Goal: Task Accomplishment & Management: Manage account settings

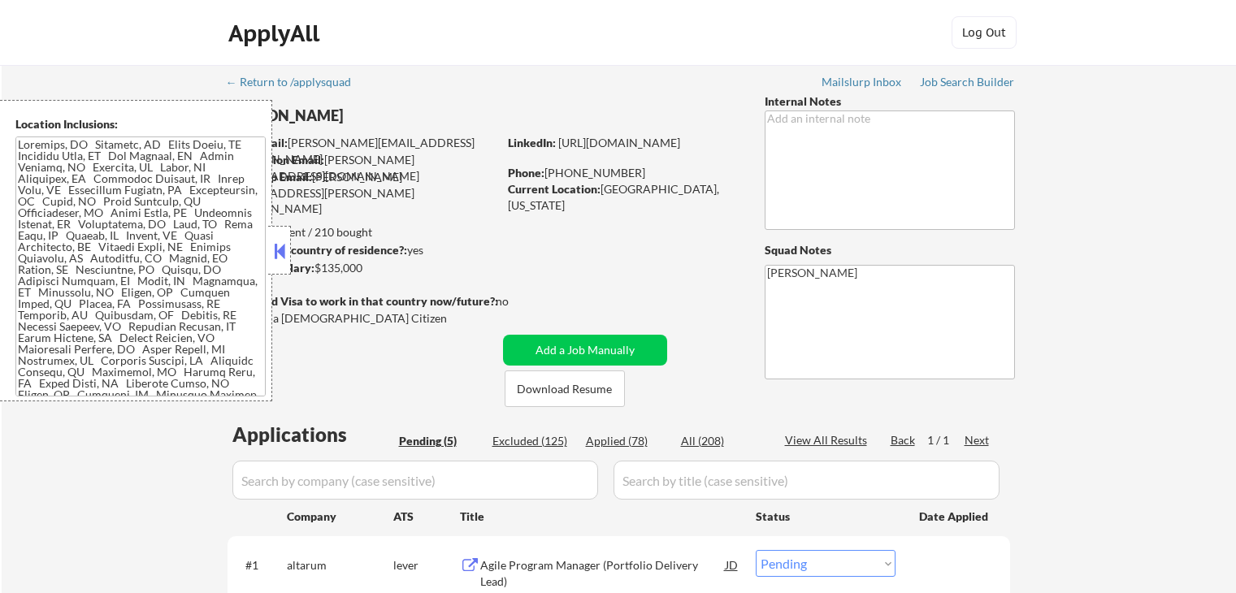
select select ""pending""
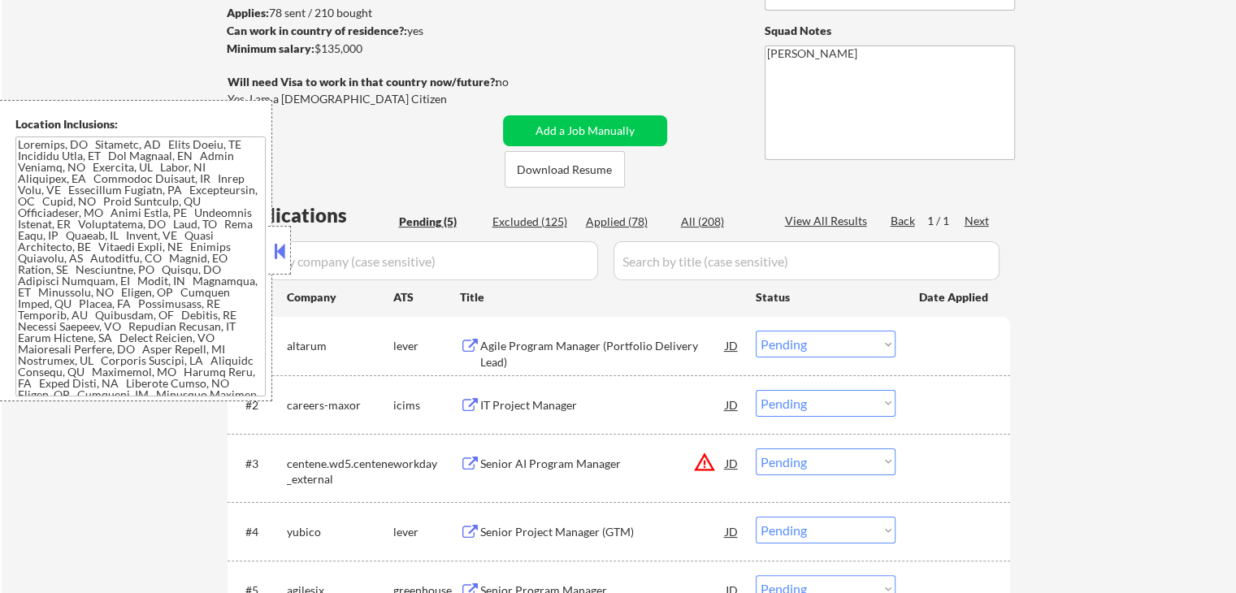
scroll to position [244, 0]
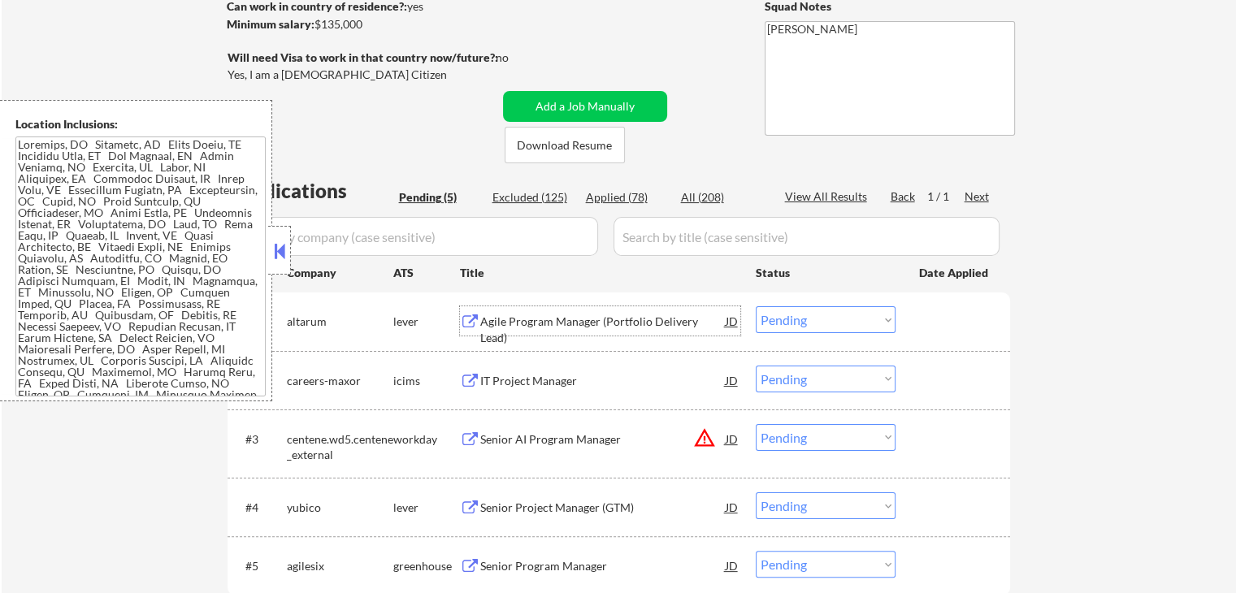
click at [518, 316] on div "Agile Program Manager (Portfolio Delivery Lead)" at bounding box center [602, 330] width 245 height 32
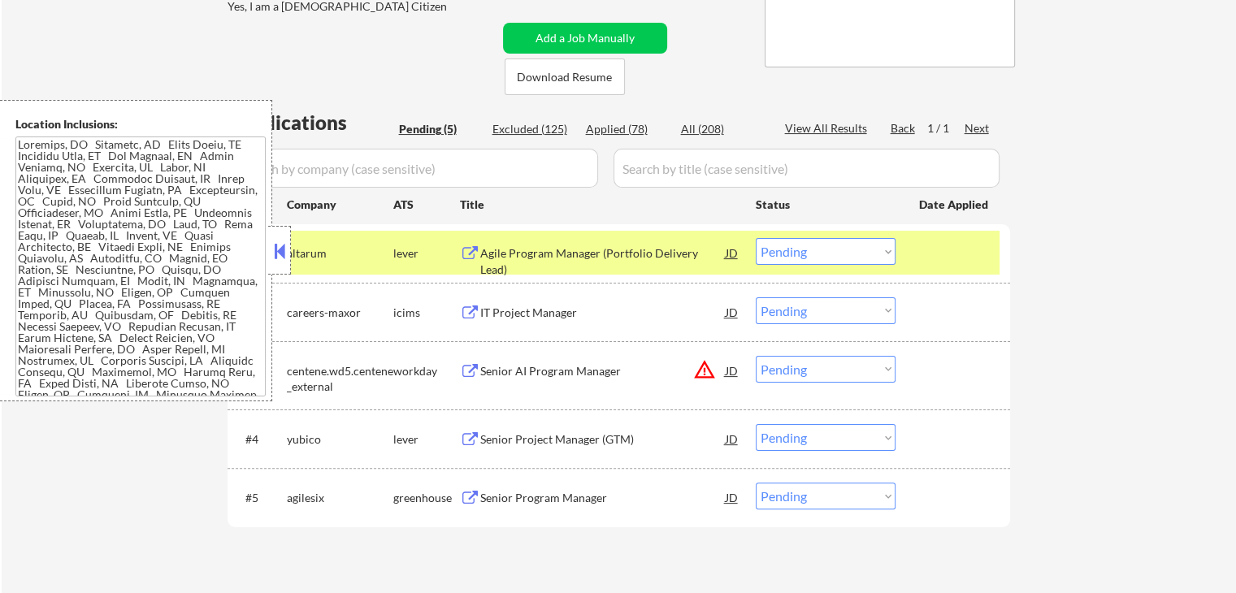
scroll to position [406, 0]
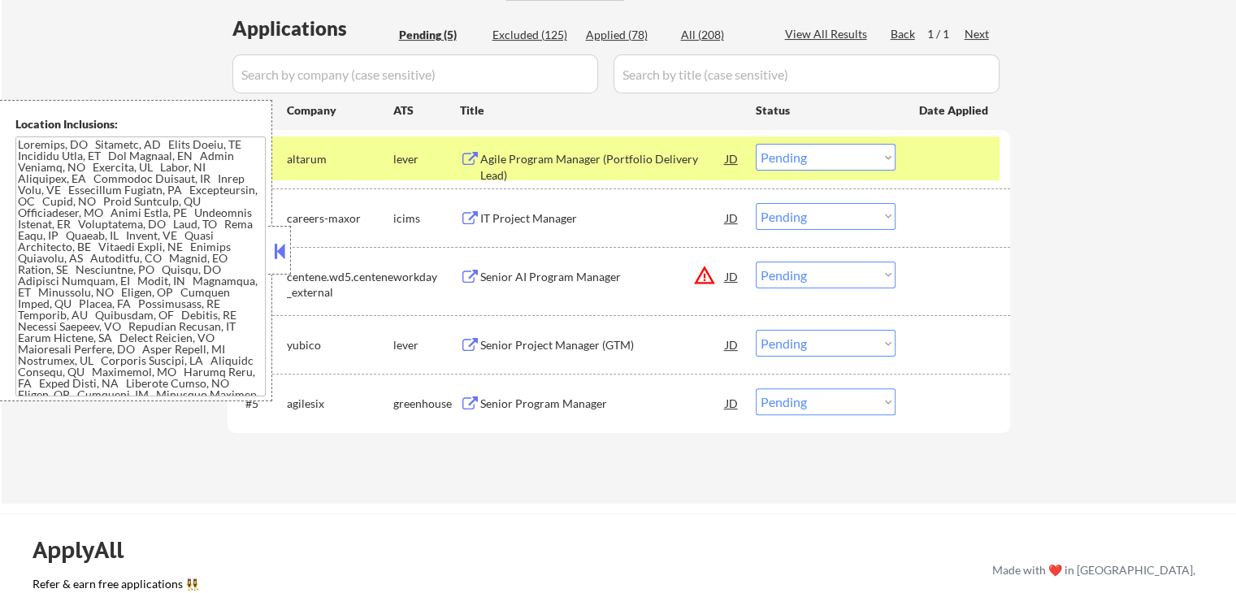
click at [523, 352] on div "Senior Project Manager (GTM)" at bounding box center [602, 345] width 245 height 16
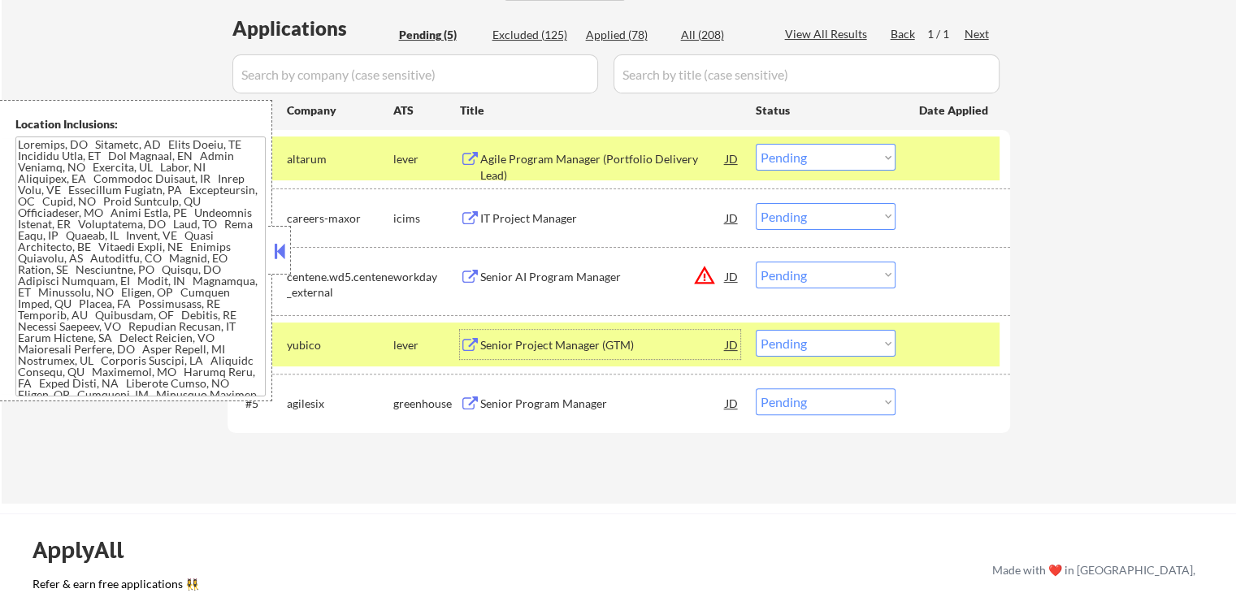
click at [498, 410] on div "Senior Program Manager" at bounding box center [602, 404] width 245 height 16
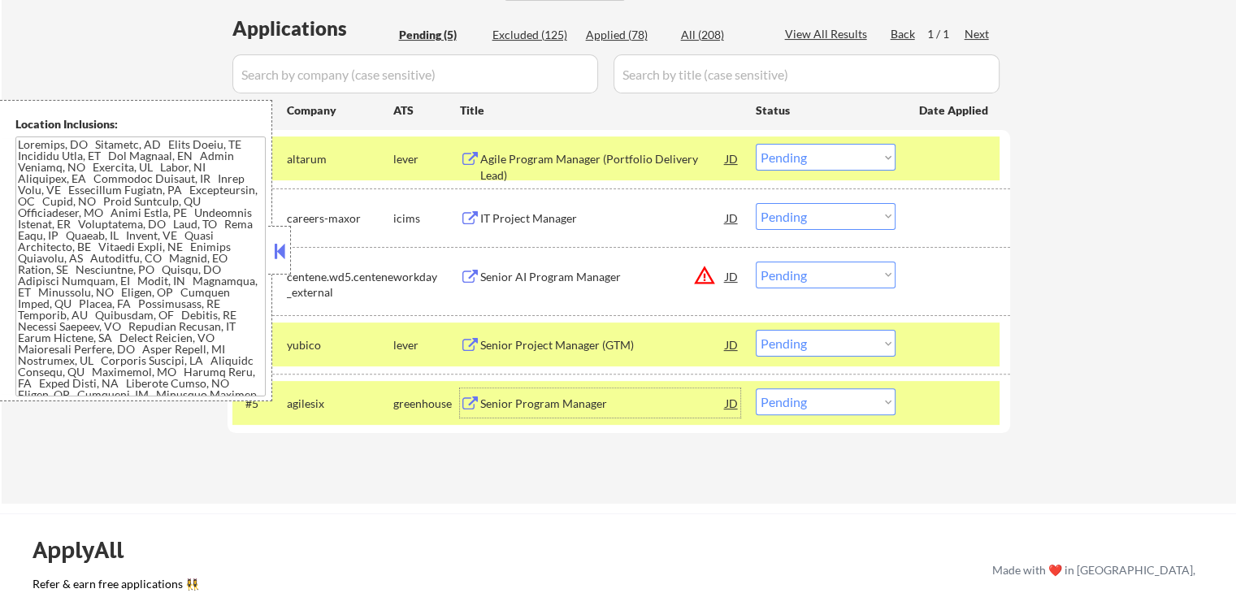
scroll to position [488, 0]
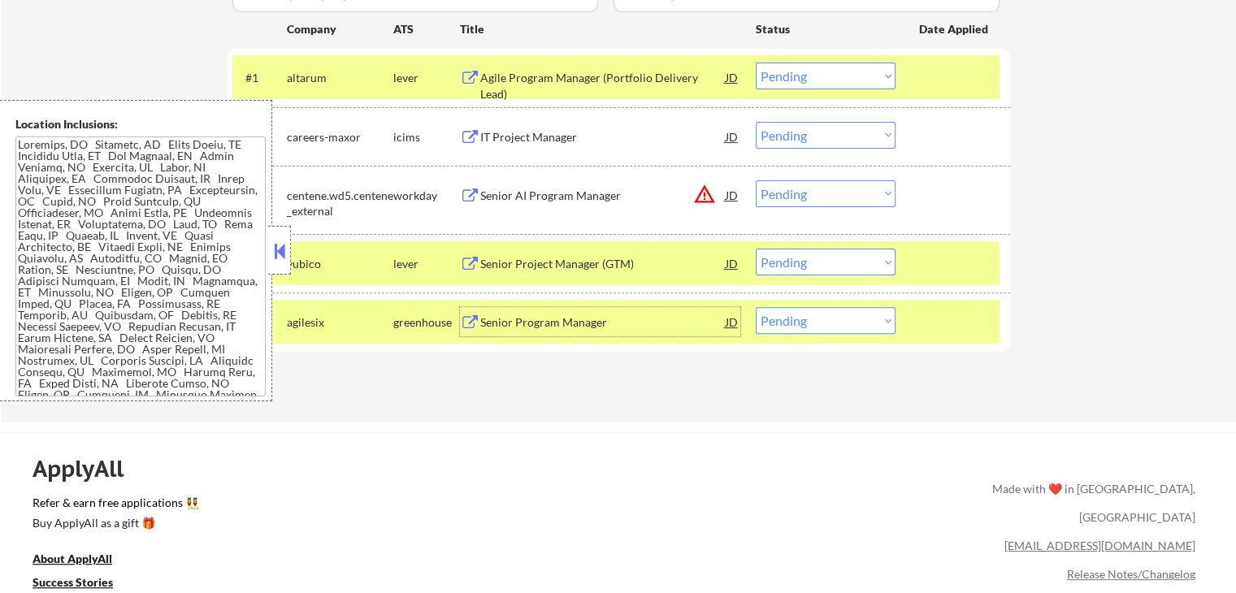
click at [735, 263] on div "JD" at bounding box center [732, 263] width 16 height 29
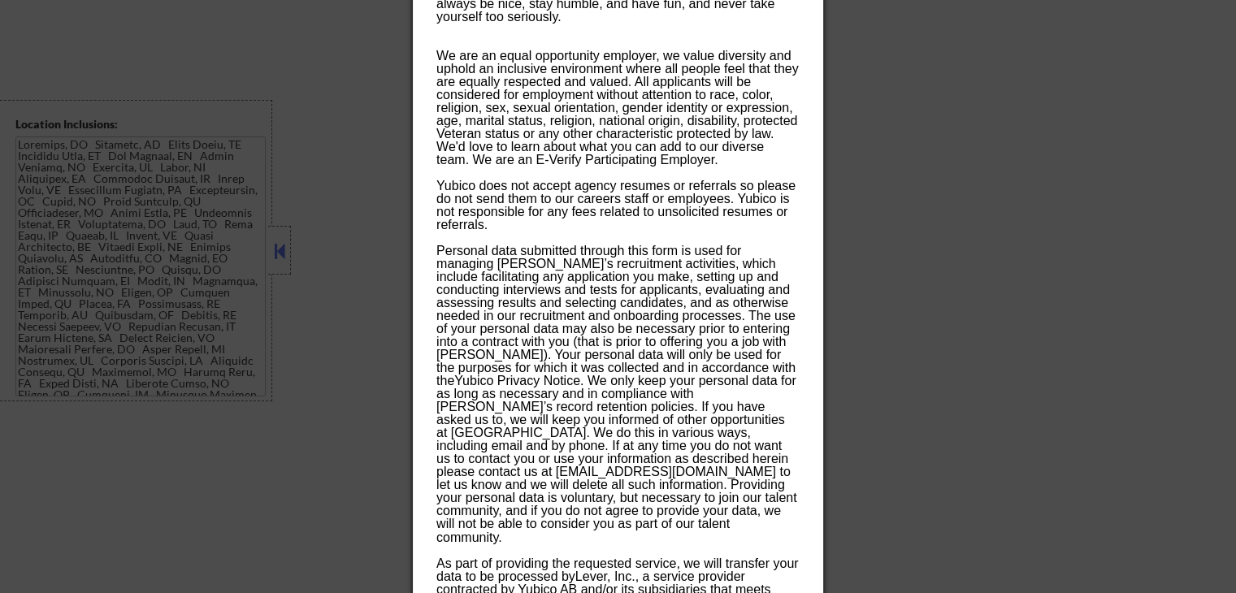
scroll to position [2629, 0]
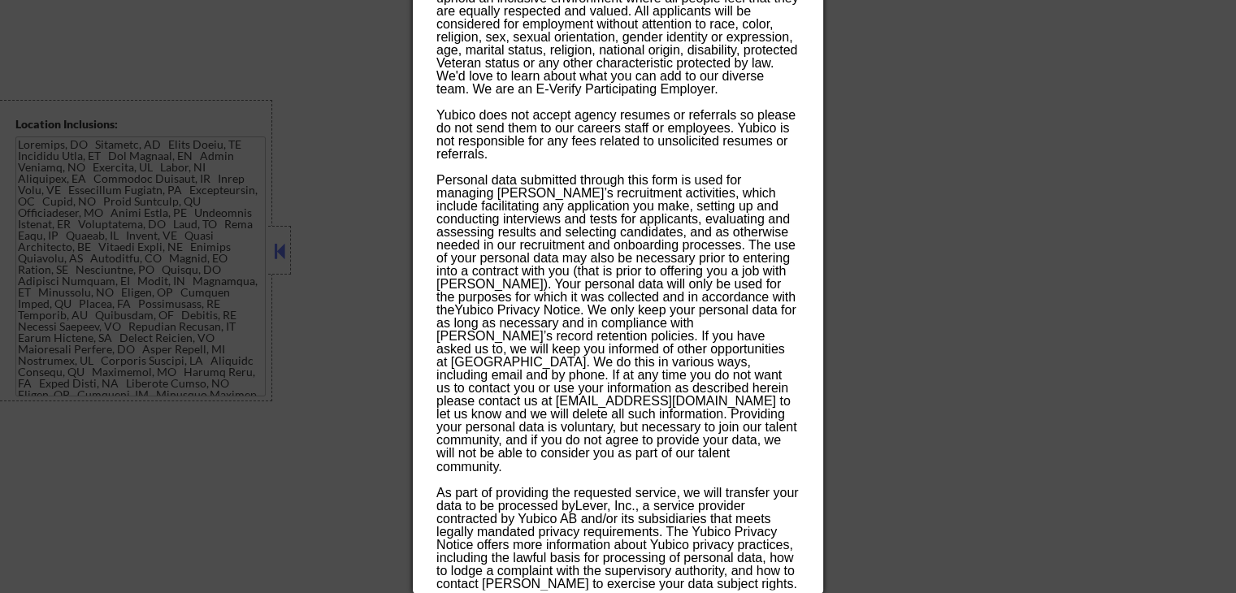
click at [967, 281] on div at bounding box center [618, 296] width 1236 height 593
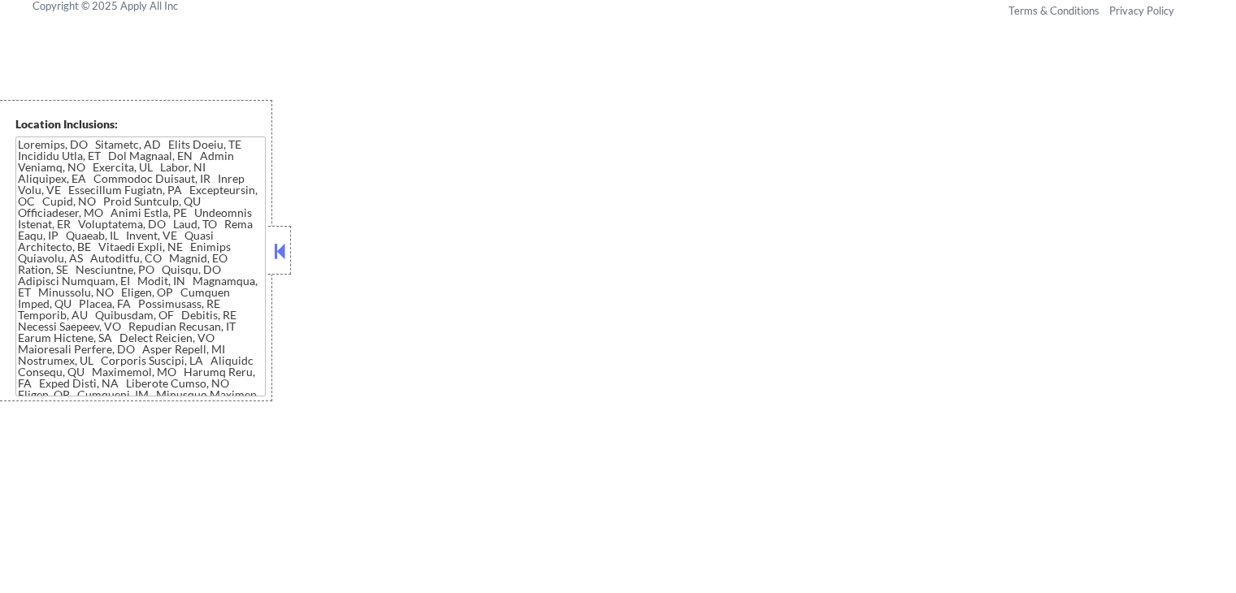
scroll to position [663, 0]
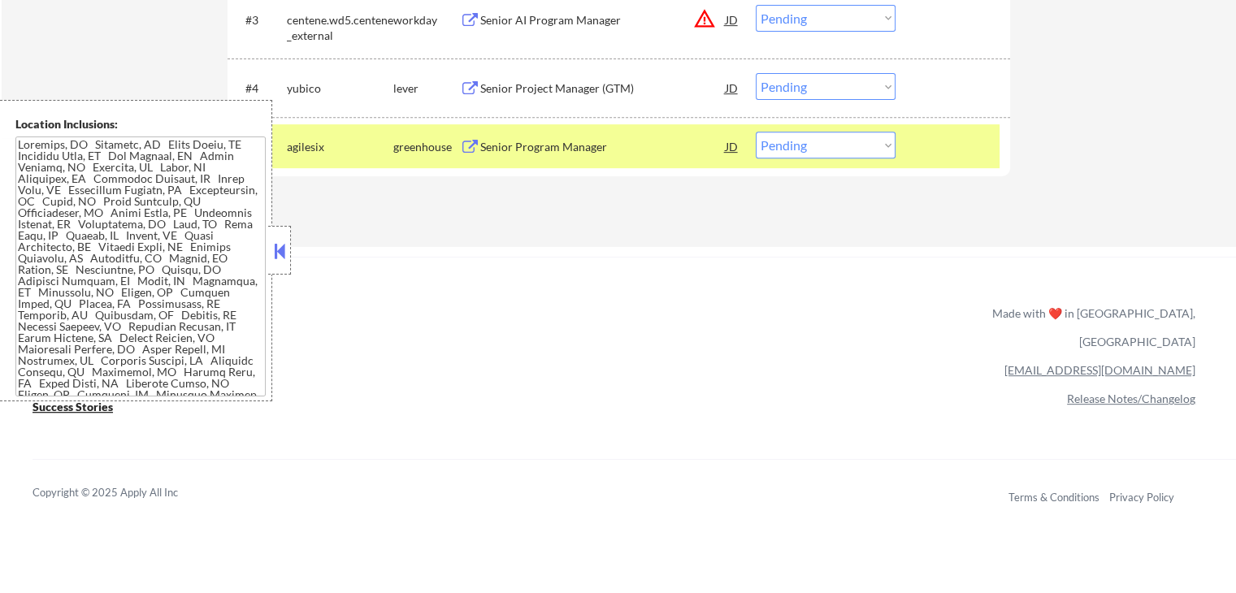
click at [805, 96] on select "Choose an option... Pending Applied Excluded (Questions) Excluded (Expired) Exc…" at bounding box center [826, 86] width 140 height 27
click at [756, 73] on select "Choose an option... Pending Applied Excluded (Questions) Excluded (Expired) Exc…" at bounding box center [826, 86] width 140 height 27
select select ""pending""
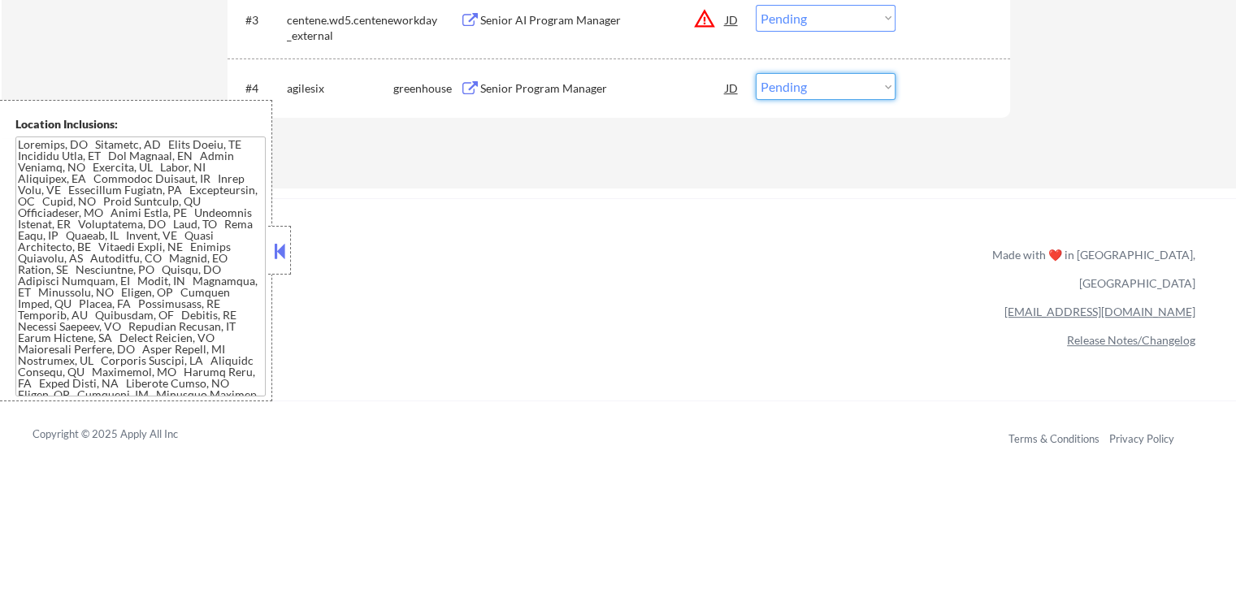
click at [803, 85] on select "Choose an option... Pending Applied Excluded (Questions) Excluded (Expired) Exc…" at bounding box center [826, 86] width 140 height 27
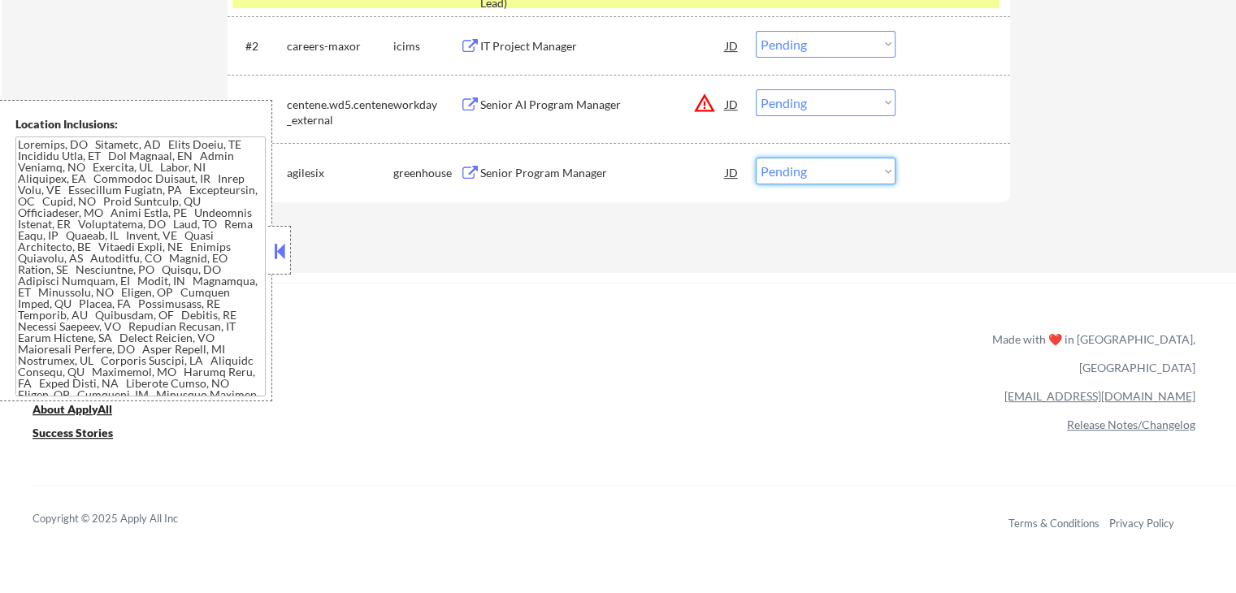
scroll to position [501, 0]
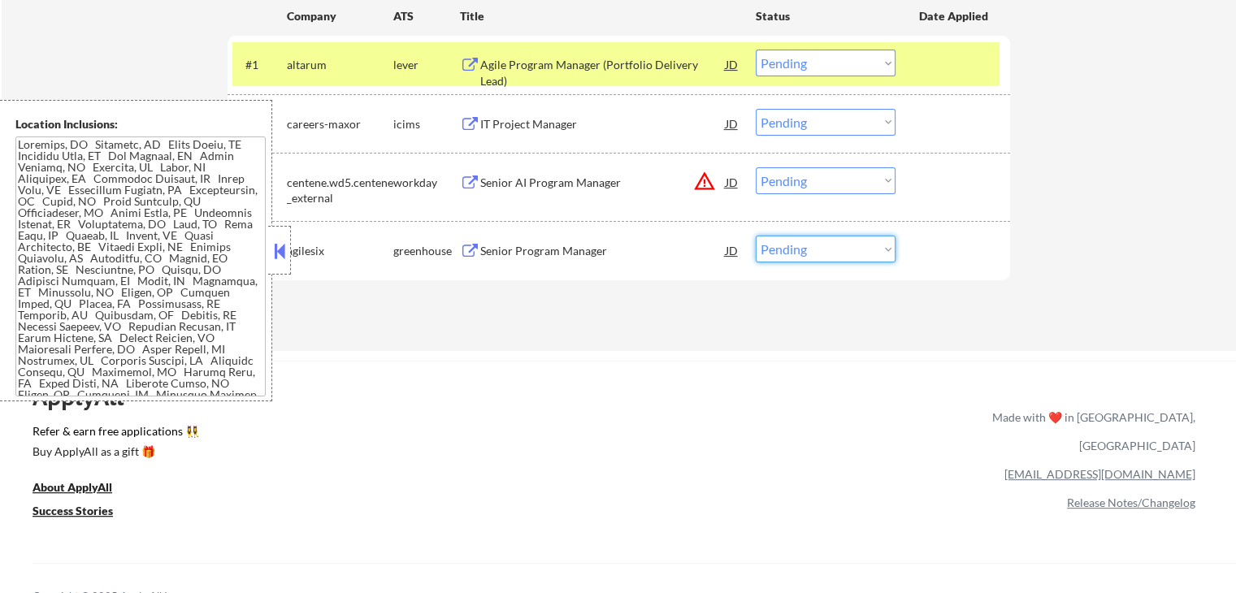
click at [797, 59] on select "Choose an option... Pending Applied Excluded (Questions) Excluded (Expired) Exc…" at bounding box center [826, 63] width 140 height 27
click at [756, 50] on select "Choose an option... Pending Applied Excluded (Questions) Excluded (Expired) Exc…" at bounding box center [826, 63] width 140 height 27
click at [535, 248] on div "Senior Program Manager" at bounding box center [602, 251] width 245 height 16
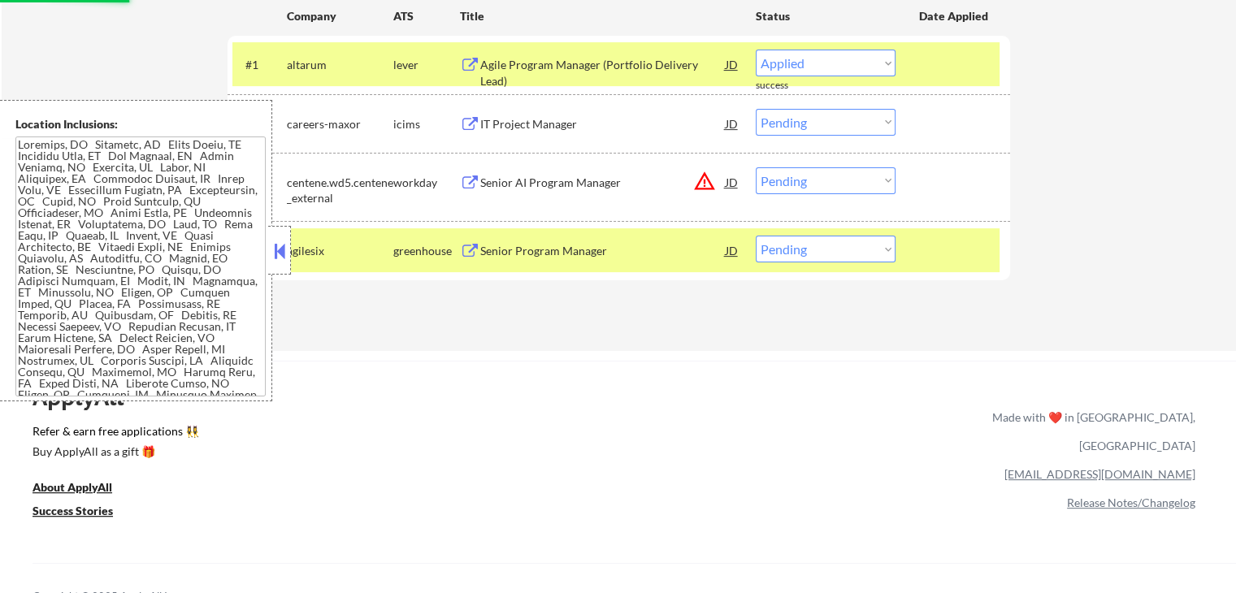
select select ""pending""
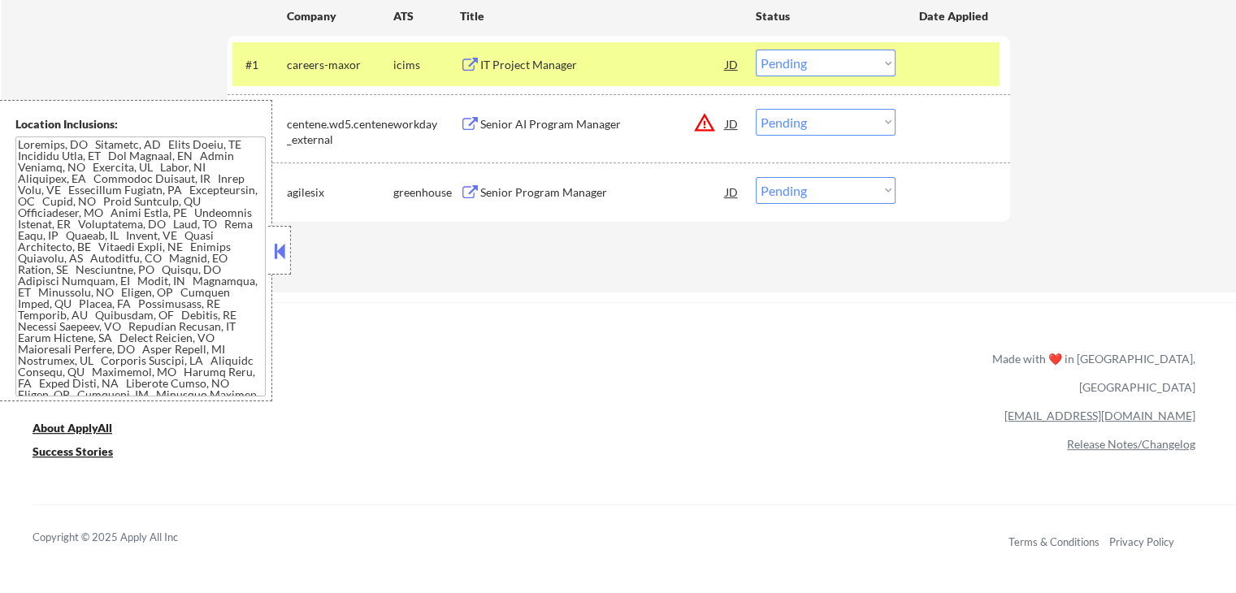
drag, startPoint x: 809, startPoint y: 191, endPoint x: 814, endPoint y: 199, distance: 9.1
click at [814, 199] on select "Choose an option... Pending Applied Excluded (Questions) Excluded (Expired) Exc…" at bounding box center [826, 190] width 140 height 27
select select ""excluded""
click at [756, 177] on select "Choose an option... Pending Applied Excluded (Questions) Excluded (Expired) Exc…" at bounding box center [826, 190] width 140 height 27
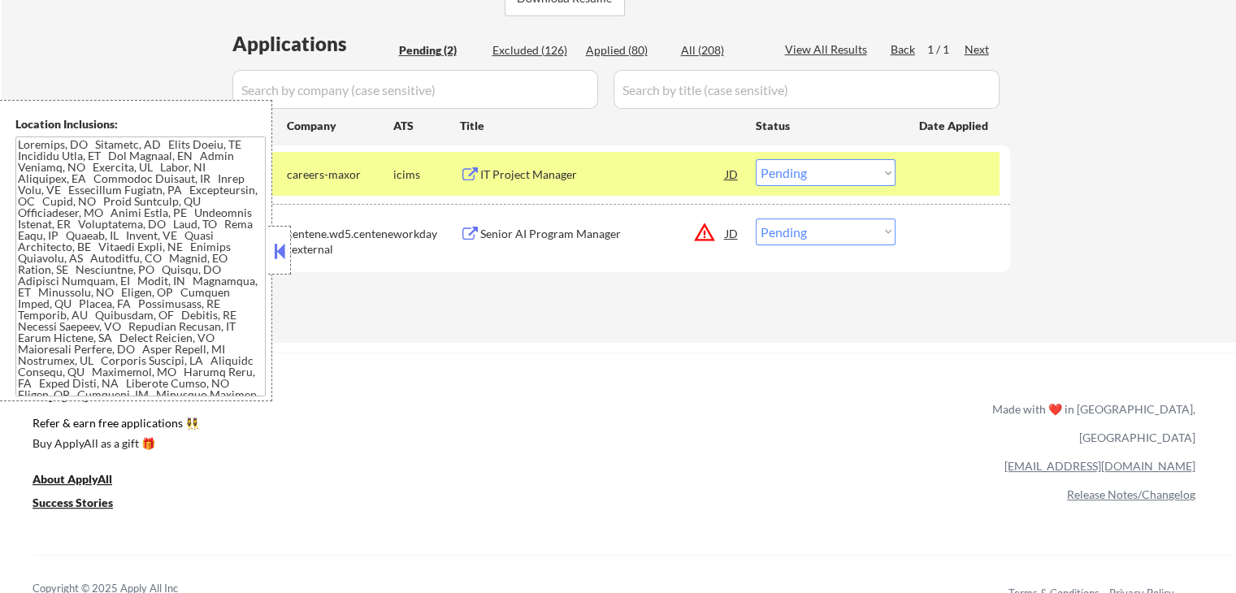
scroll to position [419, 0]
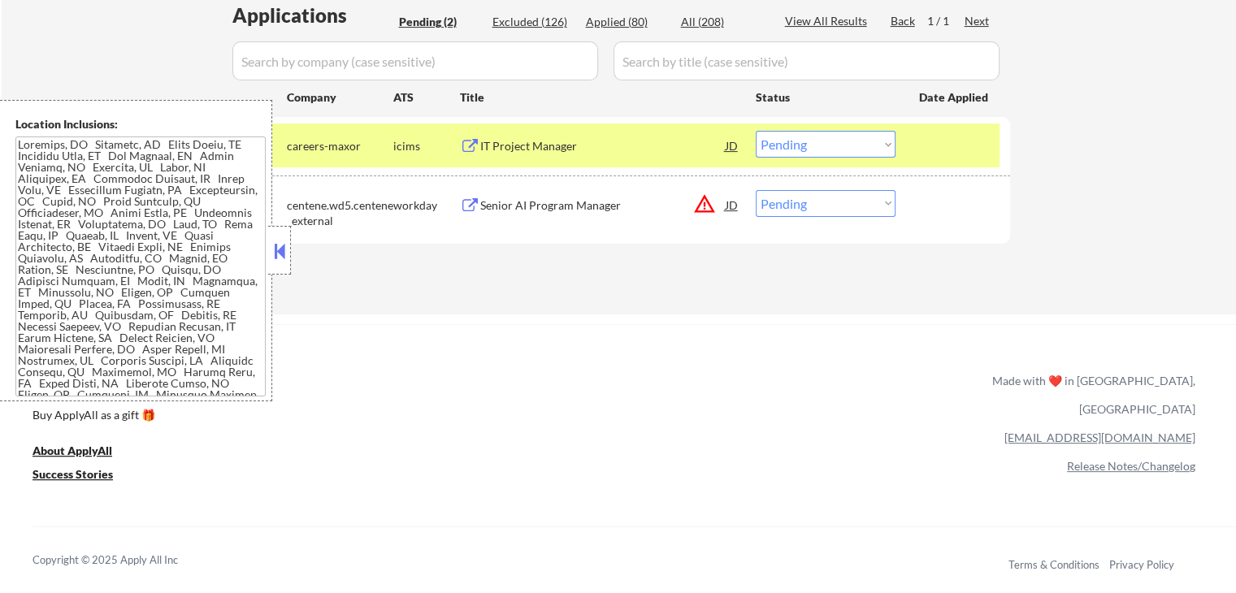
click at [809, 215] on select "Choose an option... Pending Applied Excluded (Questions) Excluded (Expired) Exc…" at bounding box center [826, 203] width 140 height 27
select select ""excluded__location_""
click at [756, 190] on select "Choose an option... Pending Applied Excluded (Questions) Excluded (Expired) Exc…" at bounding box center [826, 203] width 140 height 27
click at [825, 143] on select "Choose an option... Pending Applied Excluded (Questions) Excluded (Expired) Exc…" at bounding box center [826, 144] width 140 height 27
select select ""excluded__other_""
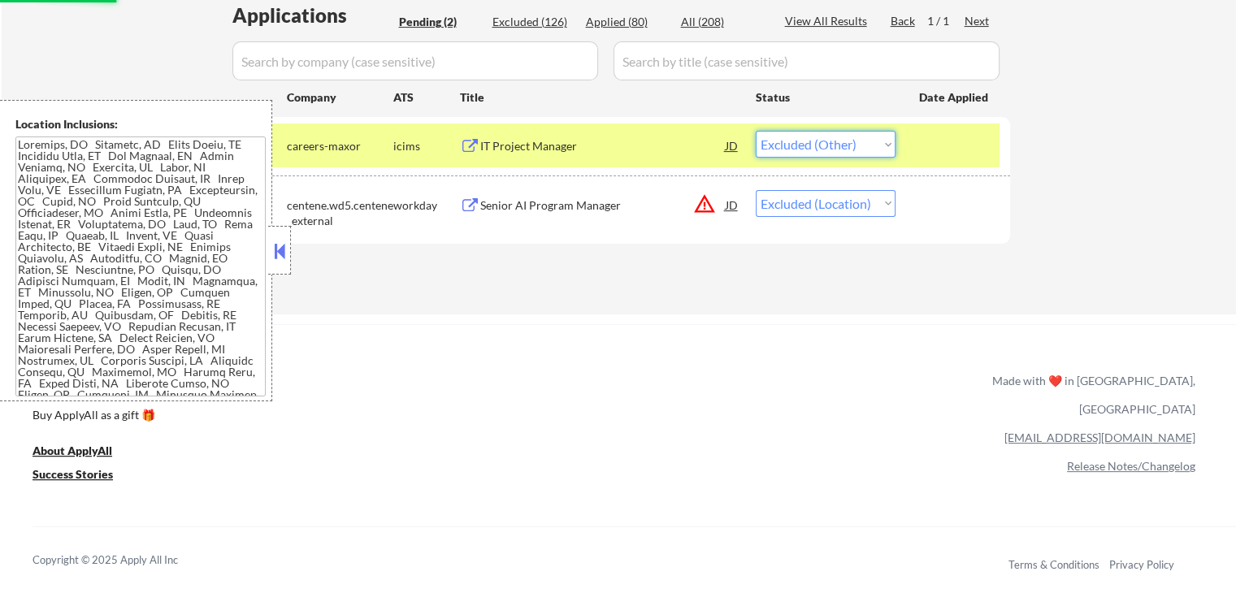
click at [756, 131] on select "Choose an option... Pending Applied Excluded (Questions) Excluded (Expired) Exc…" at bounding box center [826, 144] width 140 height 27
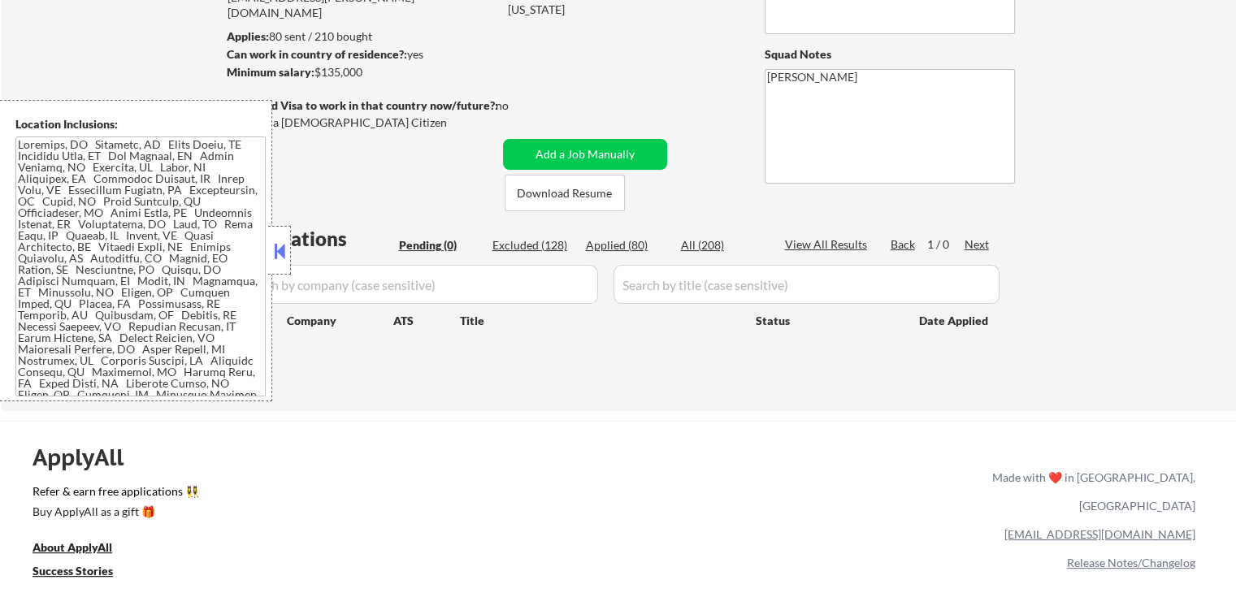
scroll to position [176, 0]
